Goal: Find specific page/section: Find specific page/section

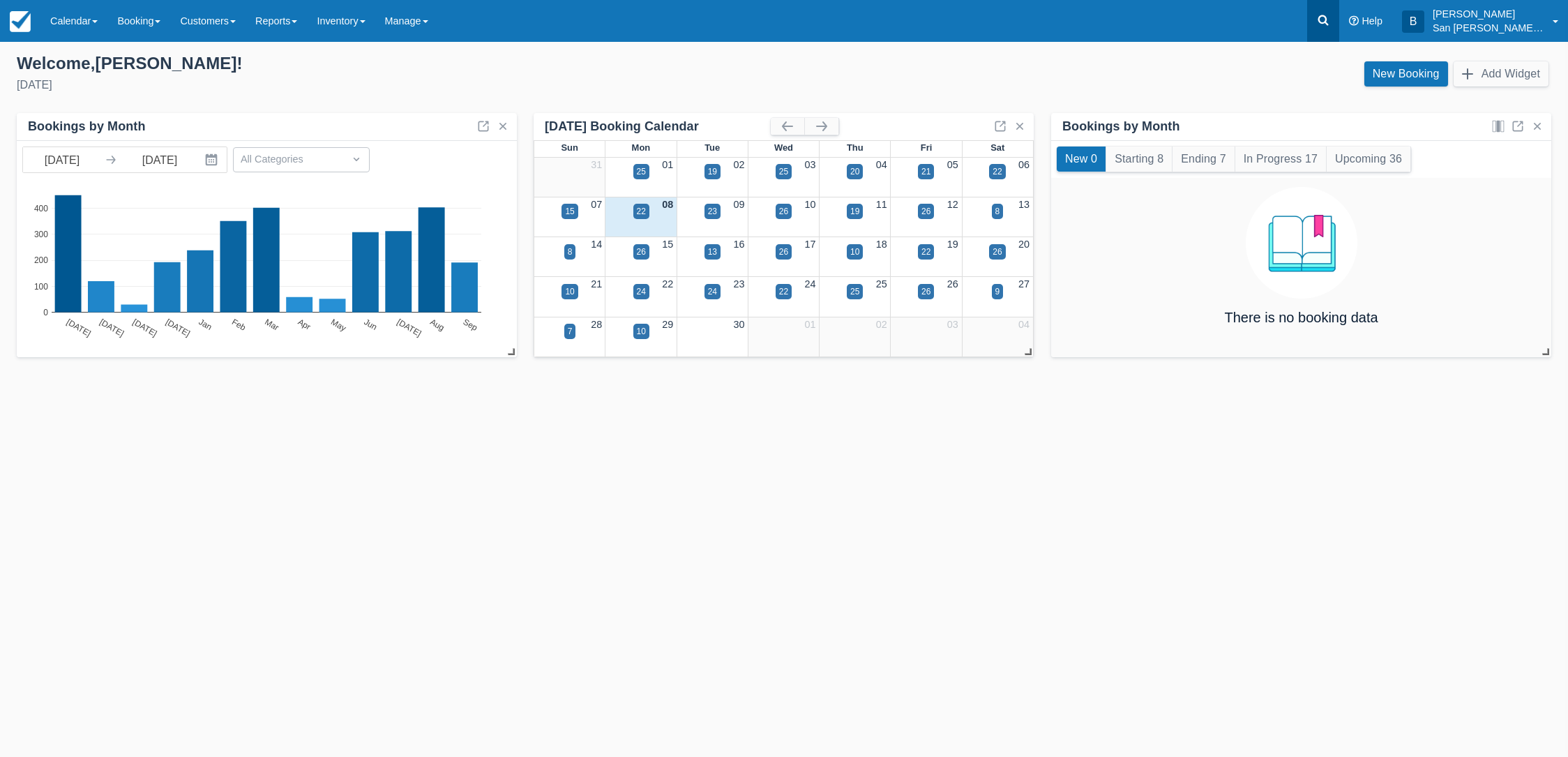
click at [1324, 17] on link at bounding box center [1323, 21] width 32 height 41
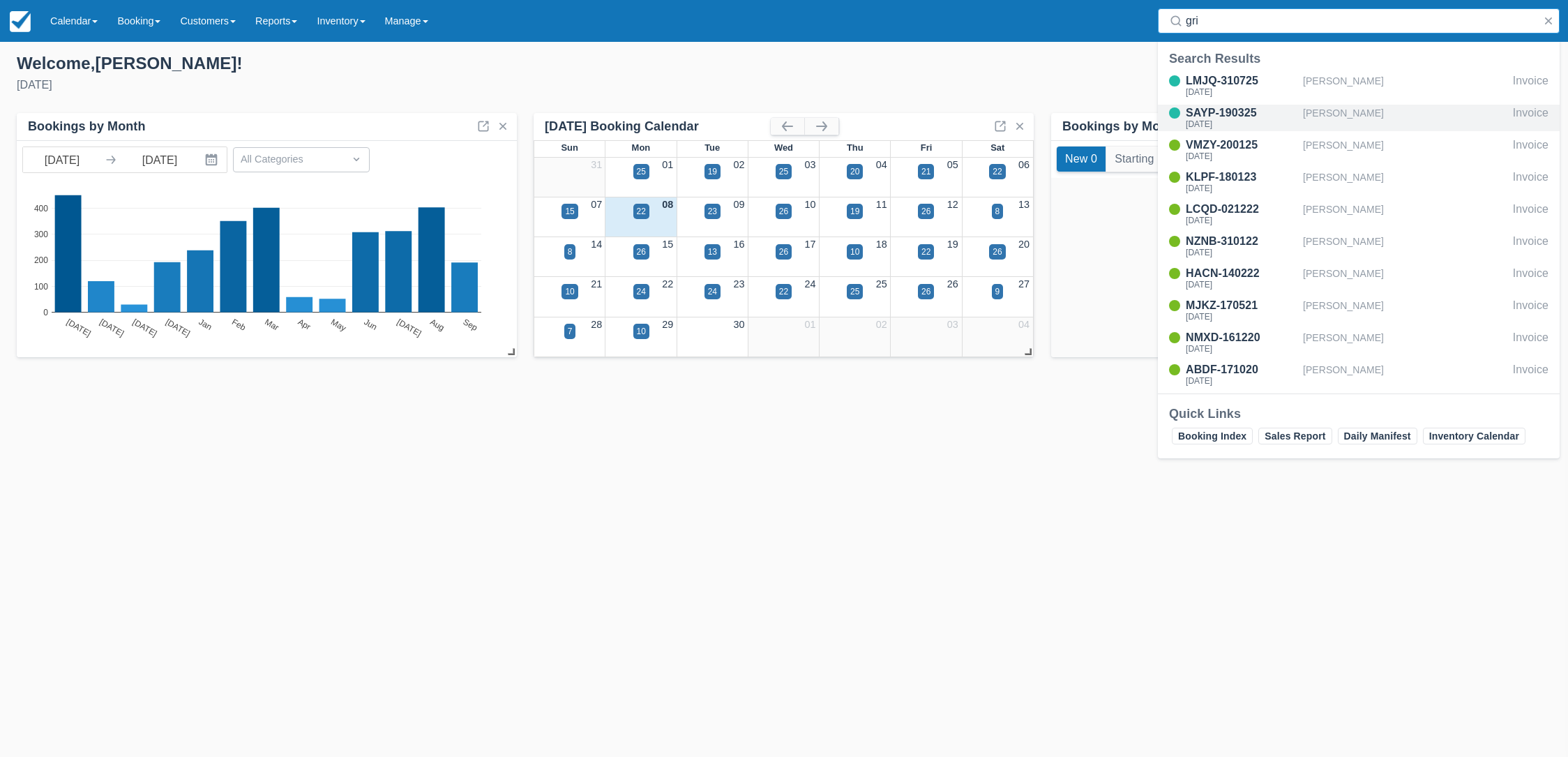
type input "gri"
click at [1211, 113] on div "SAYP-190325" at bounding box center [1241, 113] width 112 height 17
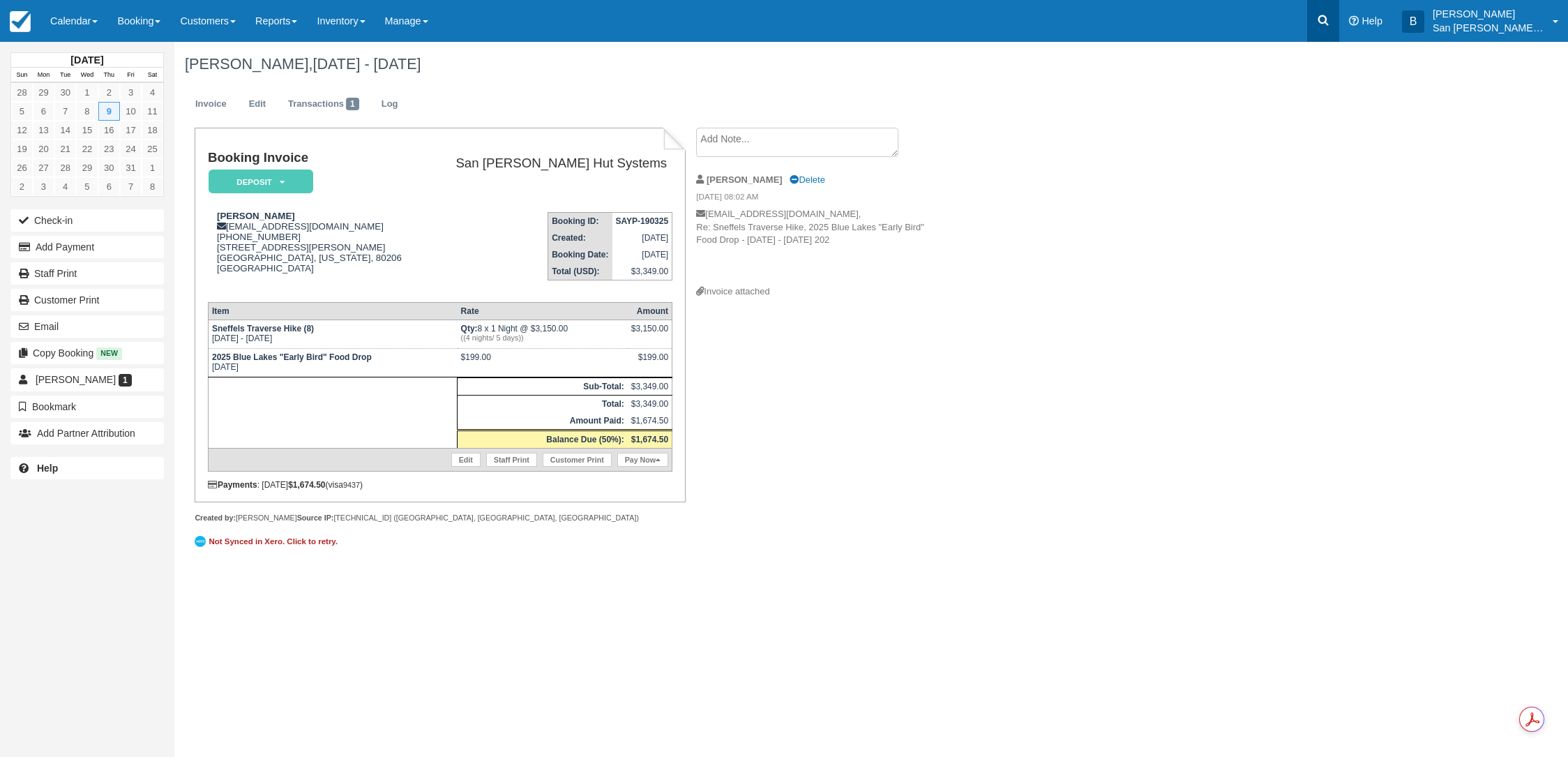
click at [1328, 23] on icon at bounding box center [1323, 21] width 11 height 11
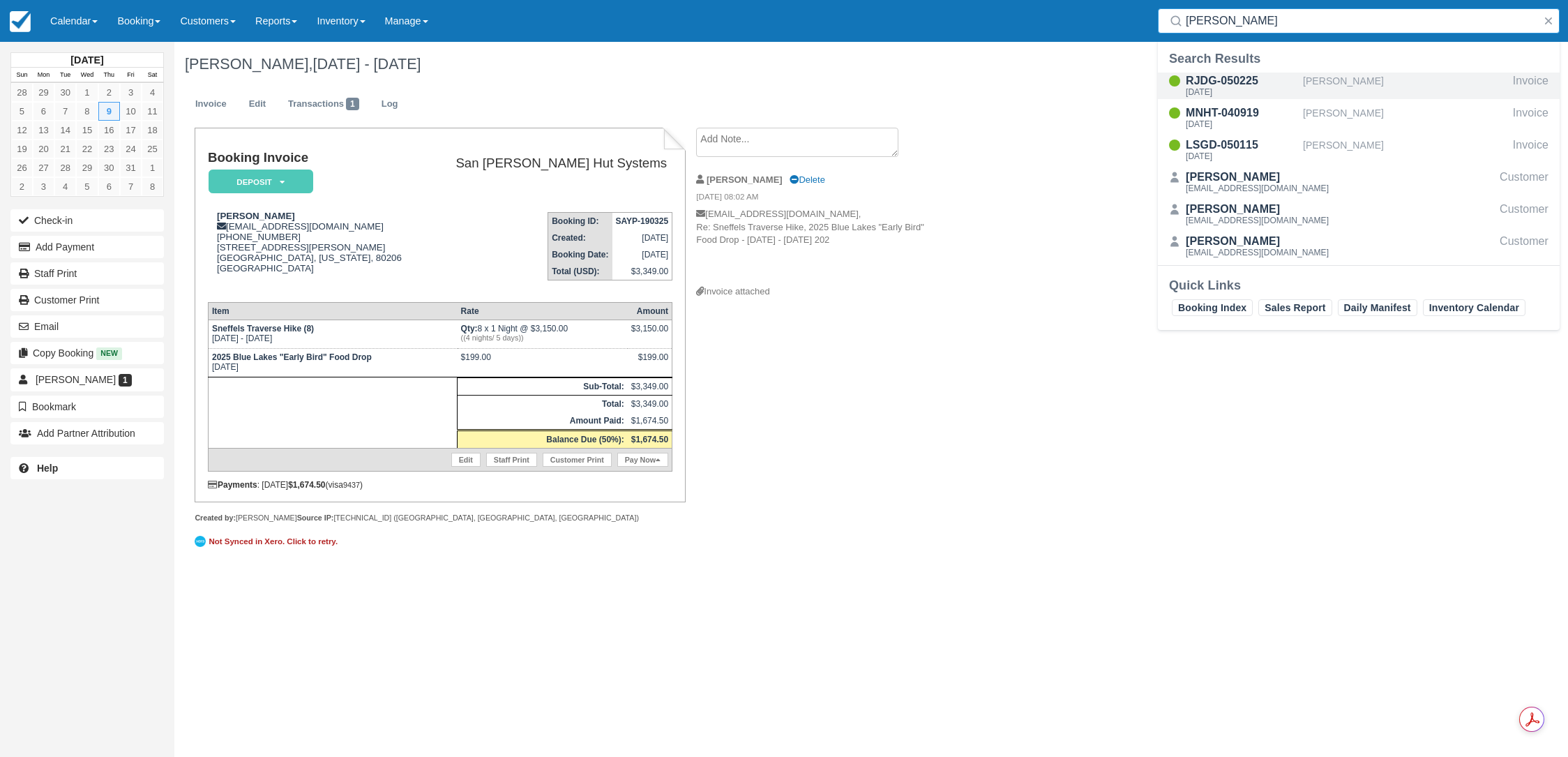
type input "[PERSON_NAME]"
drag, startPoint x: 1250, startPoint y: 88, endPoint x: 1230, endPoint y: 91, distance: 20.2
click at [1251, 88] on div "[DATE]" at bounding box center [1241, 92] width 112 height 8
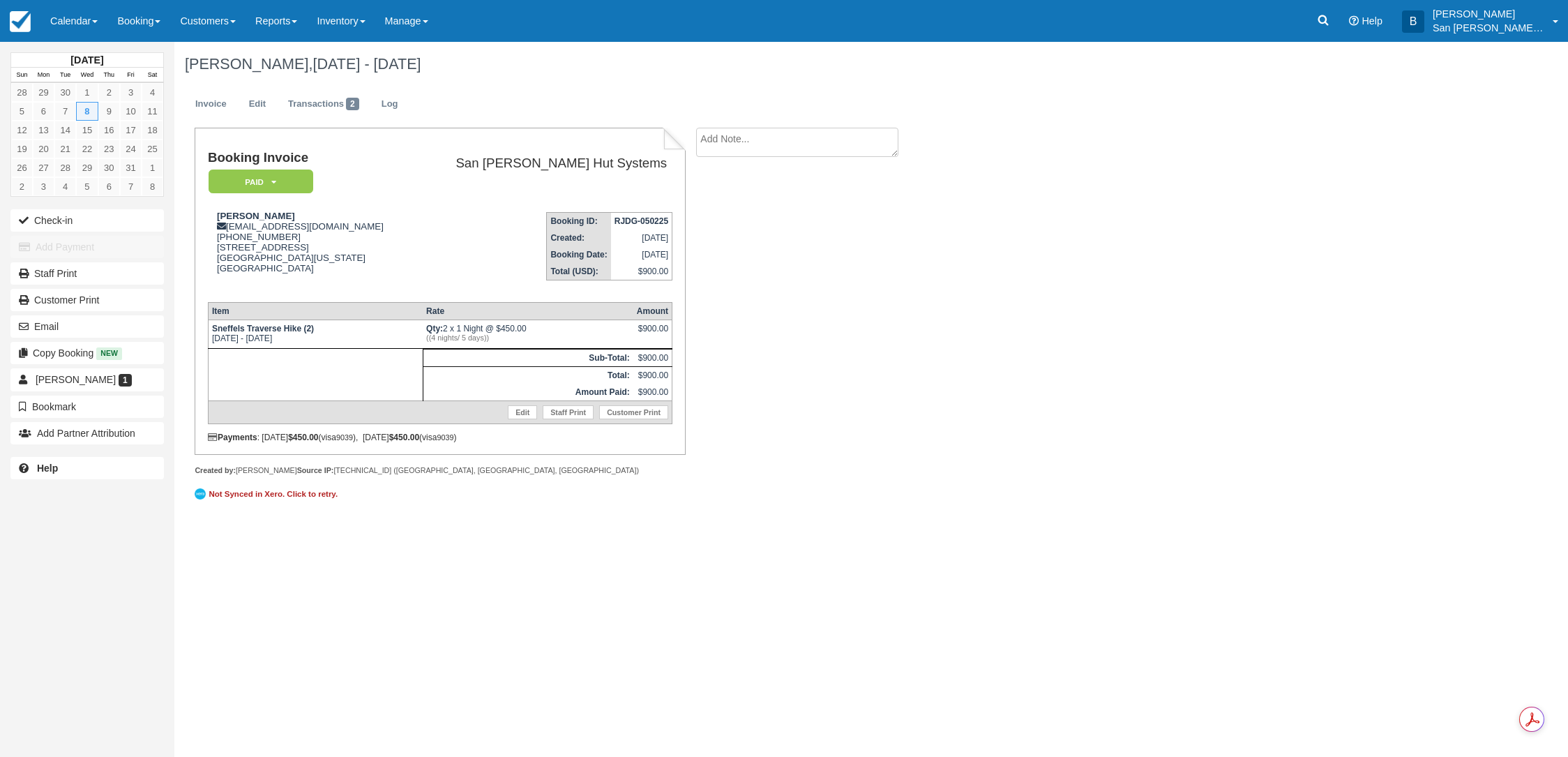
click at [756, 147] on textarea at bounding box center [797, 142] width 203 height 30
type textarea "Bringing a dog (a golden retreiver :) )"
click at [727, 218] on button "Create" at bounding box center [728, 222] width 63 height 23
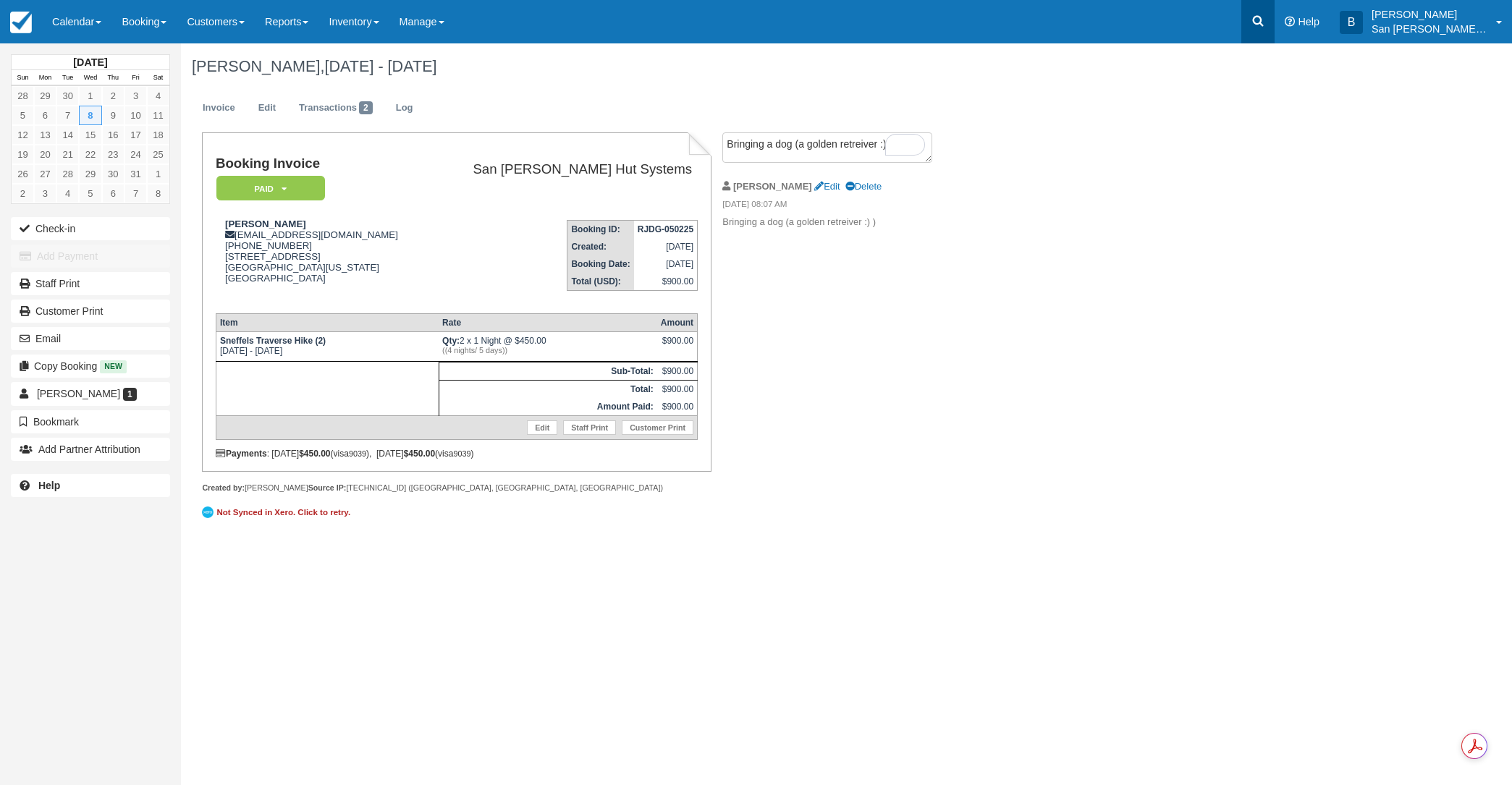
click at [1264, 18] on icon at bounding box center [1259, 21] width 11 height 11
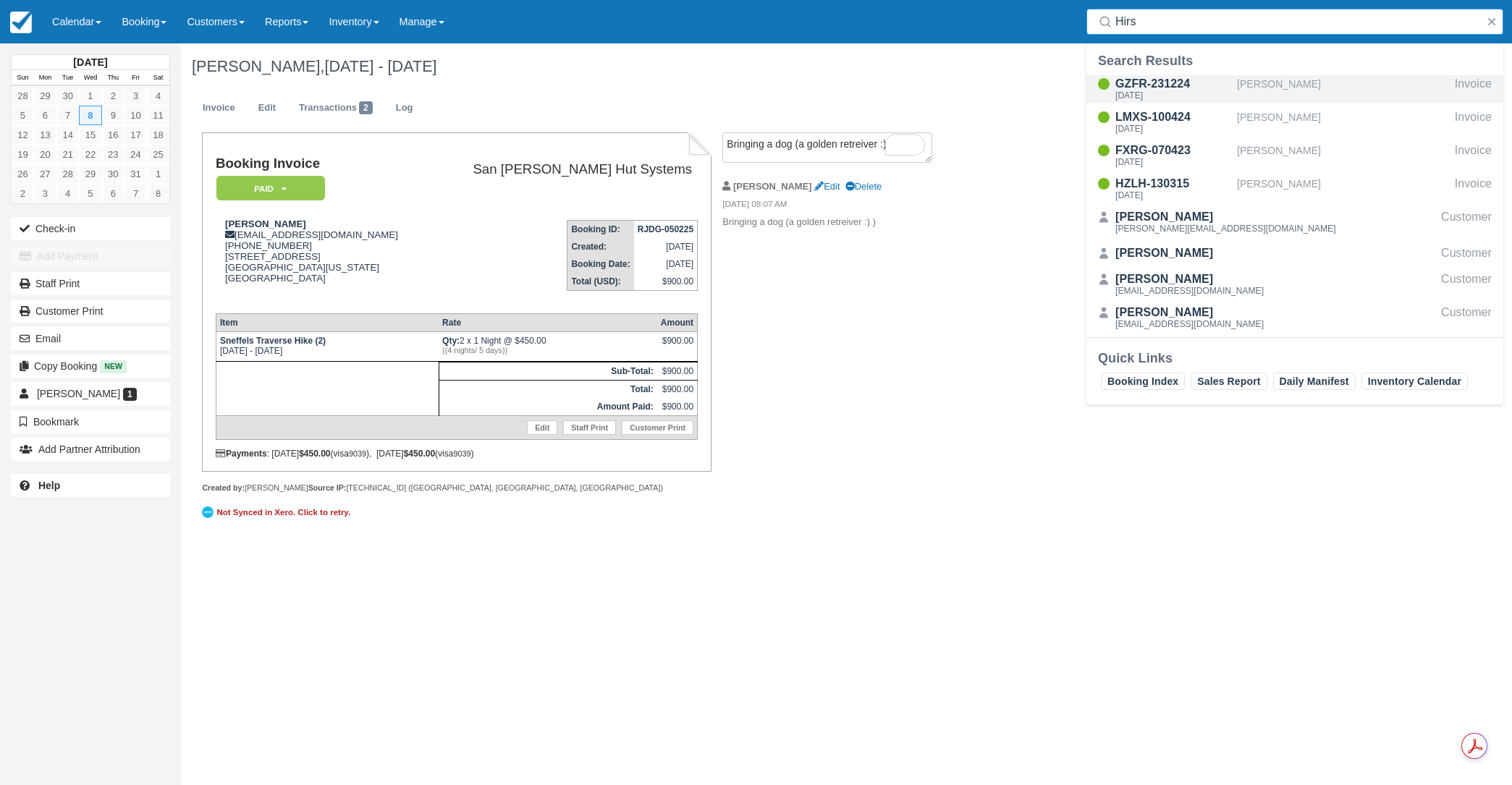
type input "Hirs"
click at [1182, 86] on div "GZFR-231224" at bounding box center [1174, 84] width 116 height 18
